Goal: Task Accomplishment & Management: Use online tool/utility

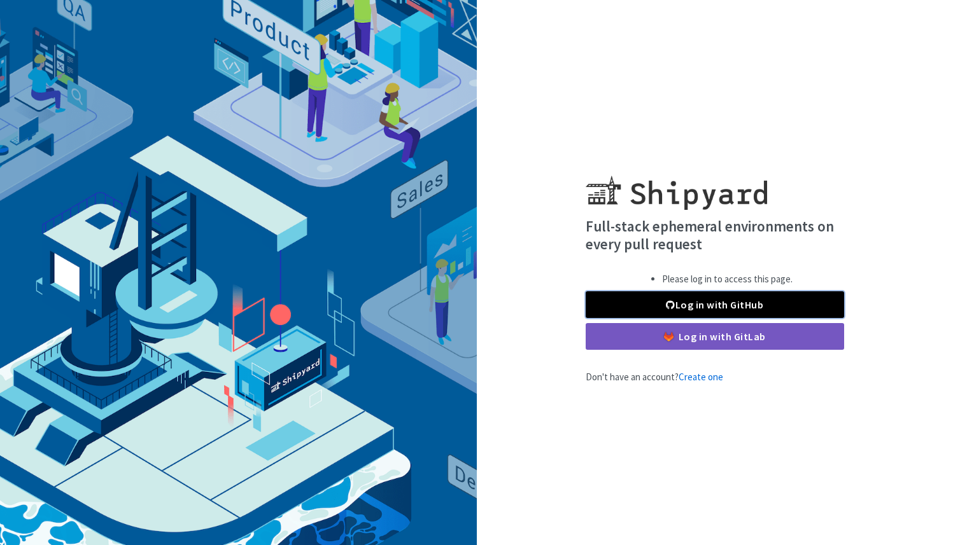
click at [720, 291] on link "Log in with GitHub" at bounding box center [714, 304] width 258 height 27
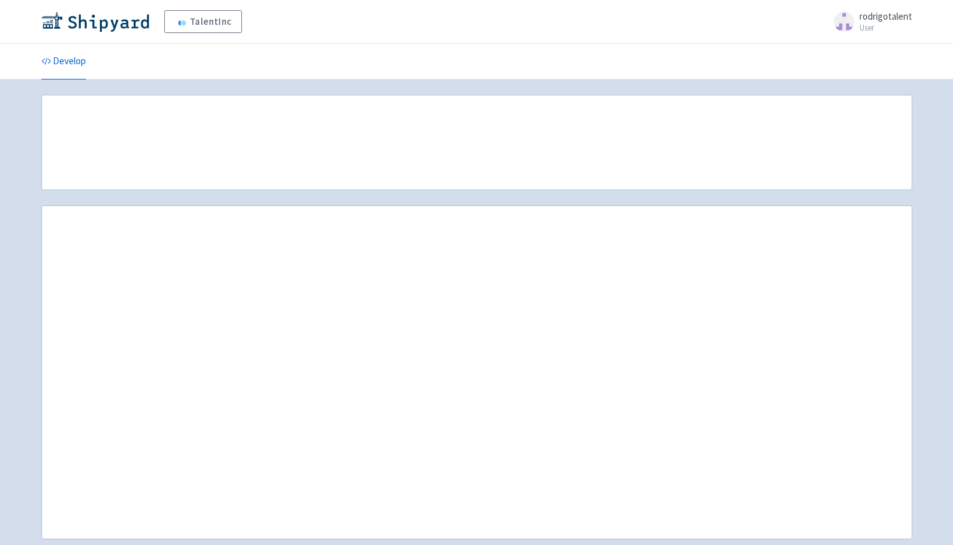
scroll to position [8, 0]
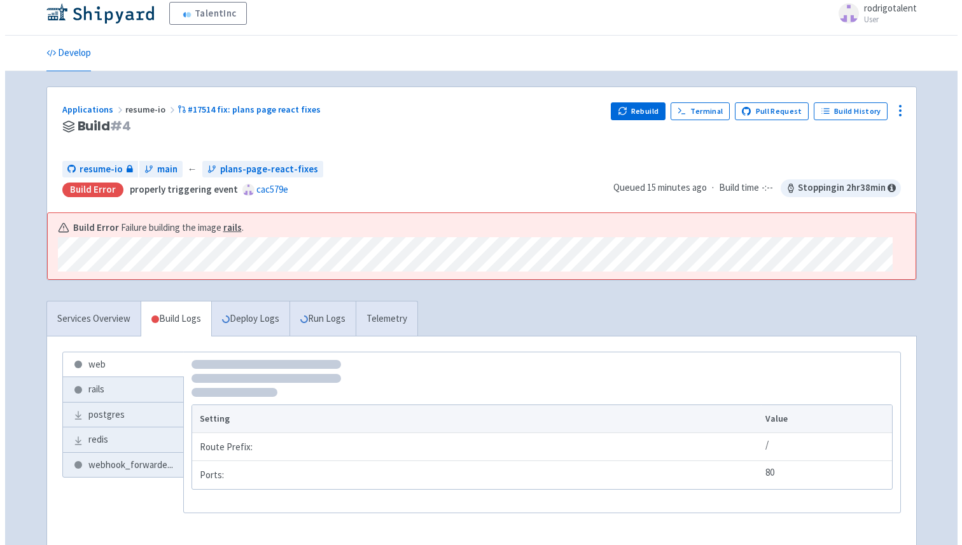
scroll to position [8, 0]
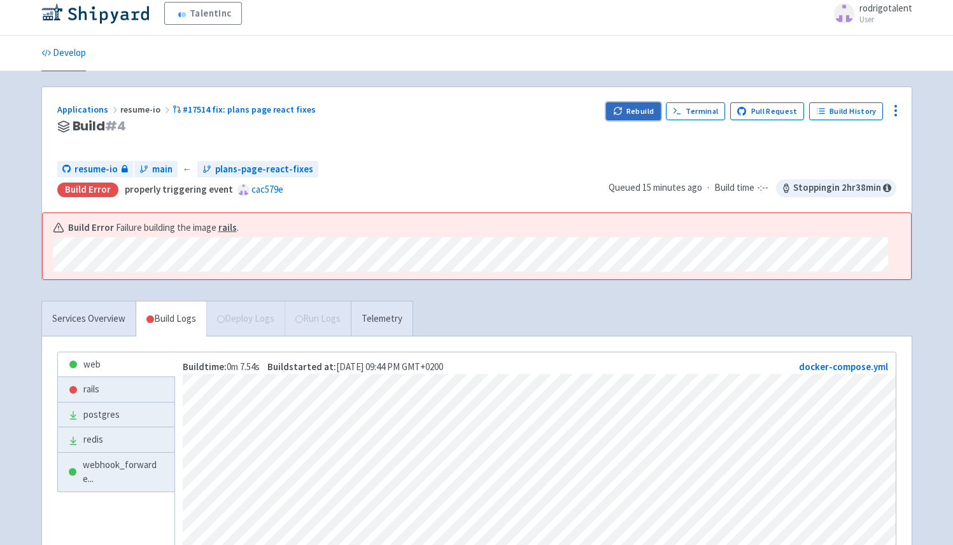
click at [642, 111] on button "Rebuild" at bounding box center [633, 111] width 55 height 18
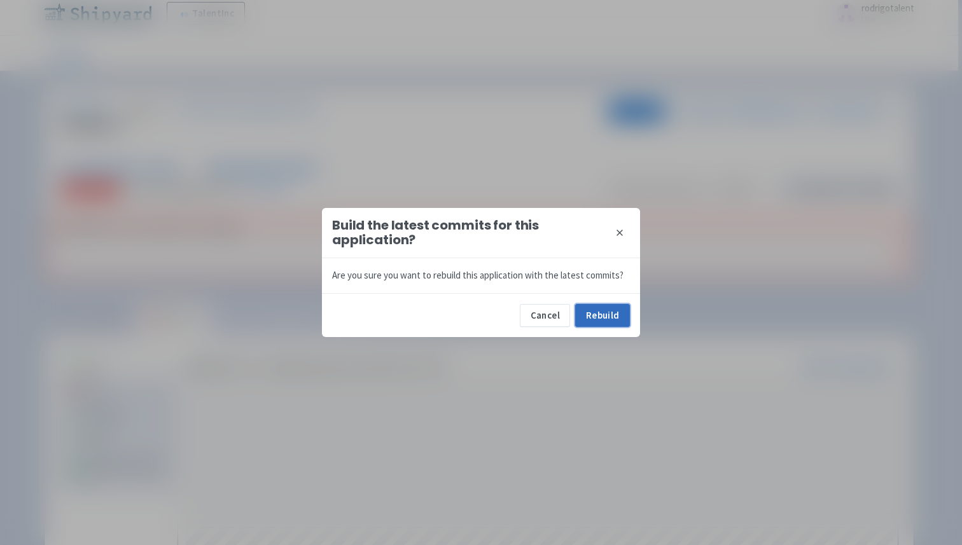
click at [608, 313] on button "Rebuild" at bounding box center [602, 315] width 55 height 23
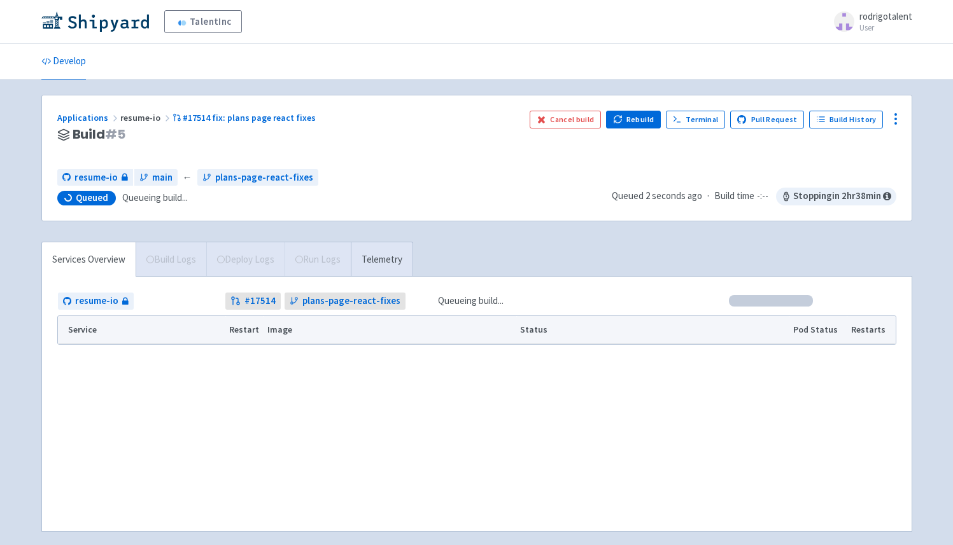
scroll to position [57, 0]
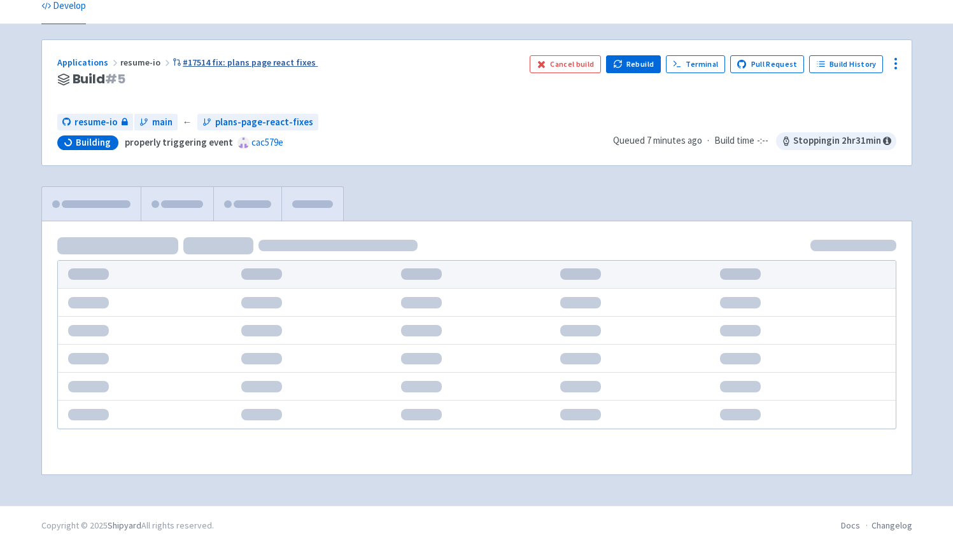
scroll to position [57, 0]
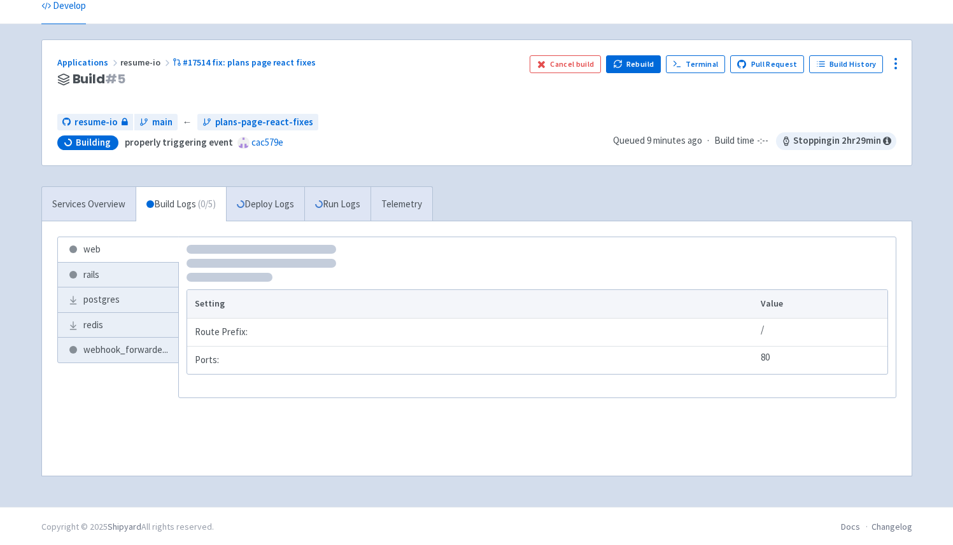
scroll to position [57, 0]
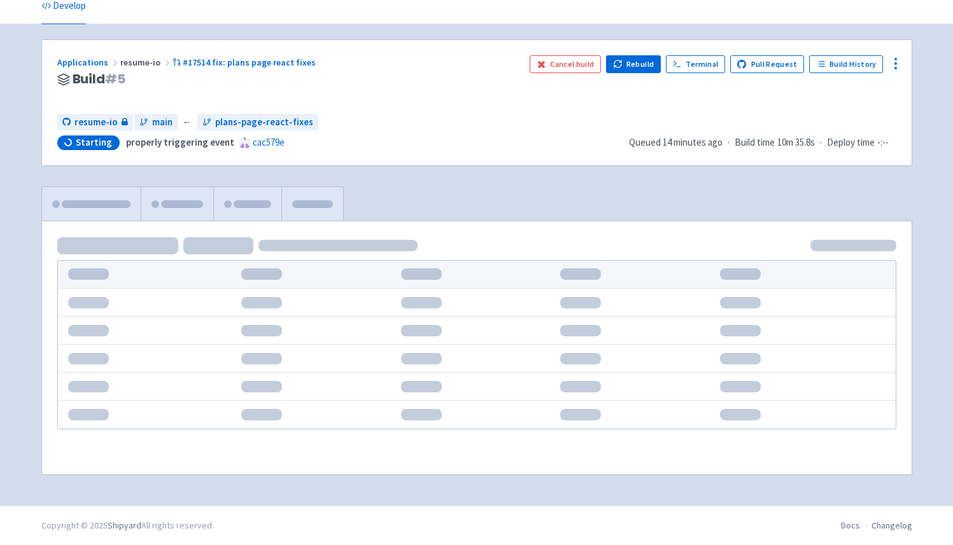
scroll to position [57, 0]
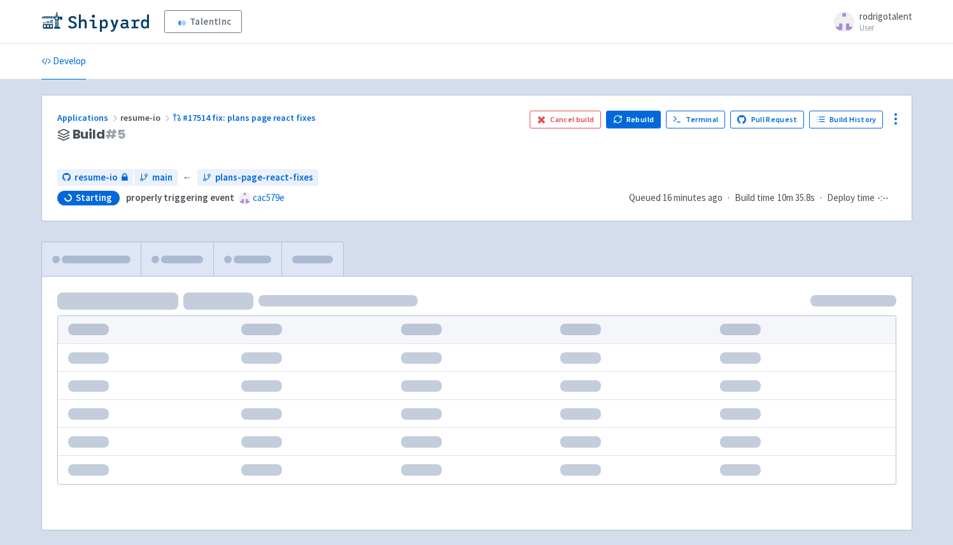
scroll to position [57, 0]
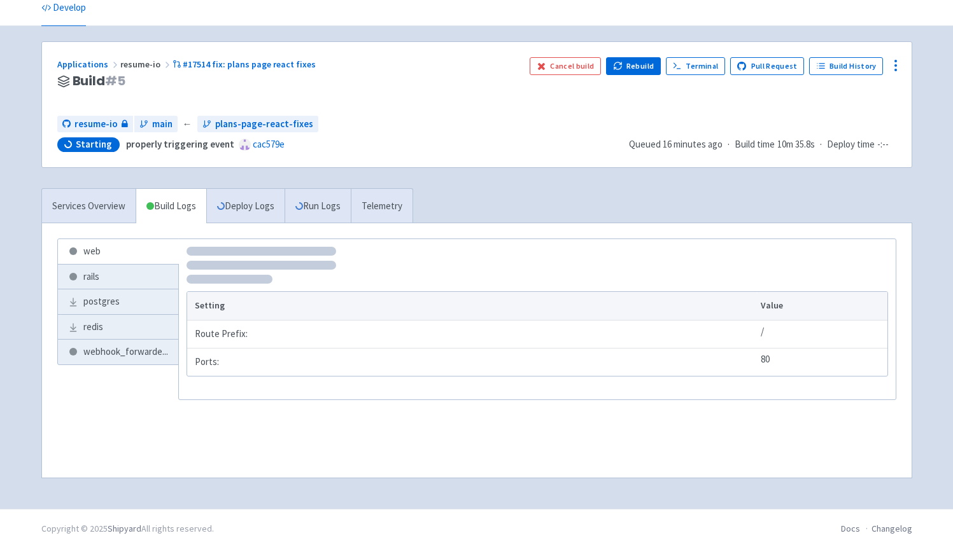
scroll to position [57, 0]
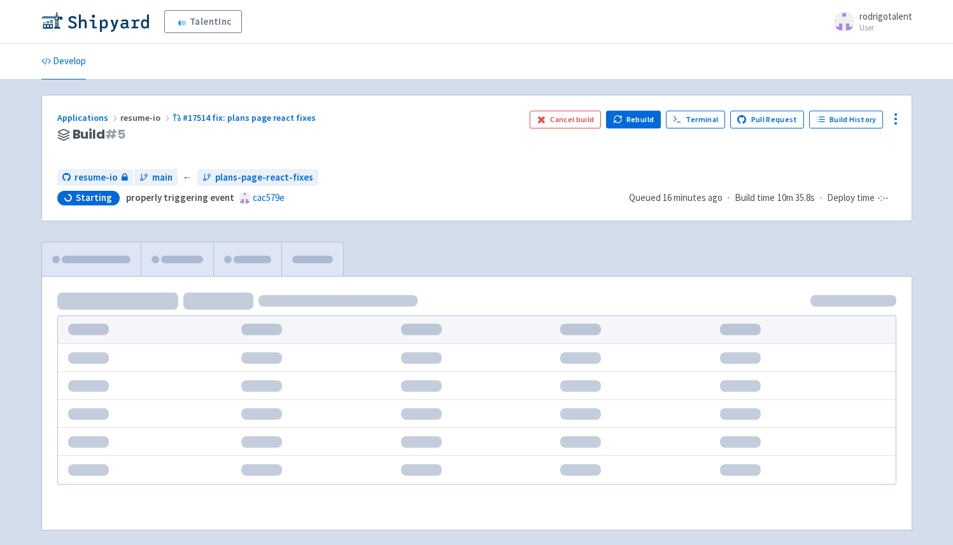
scroll to position [53, 0]
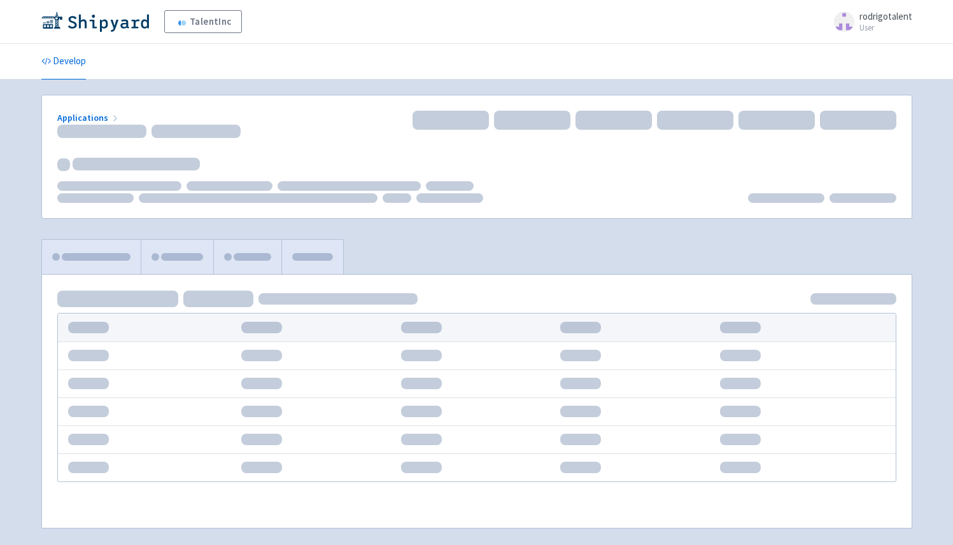
scroll to position [53, 0]
